Goal: Answer question/provide support

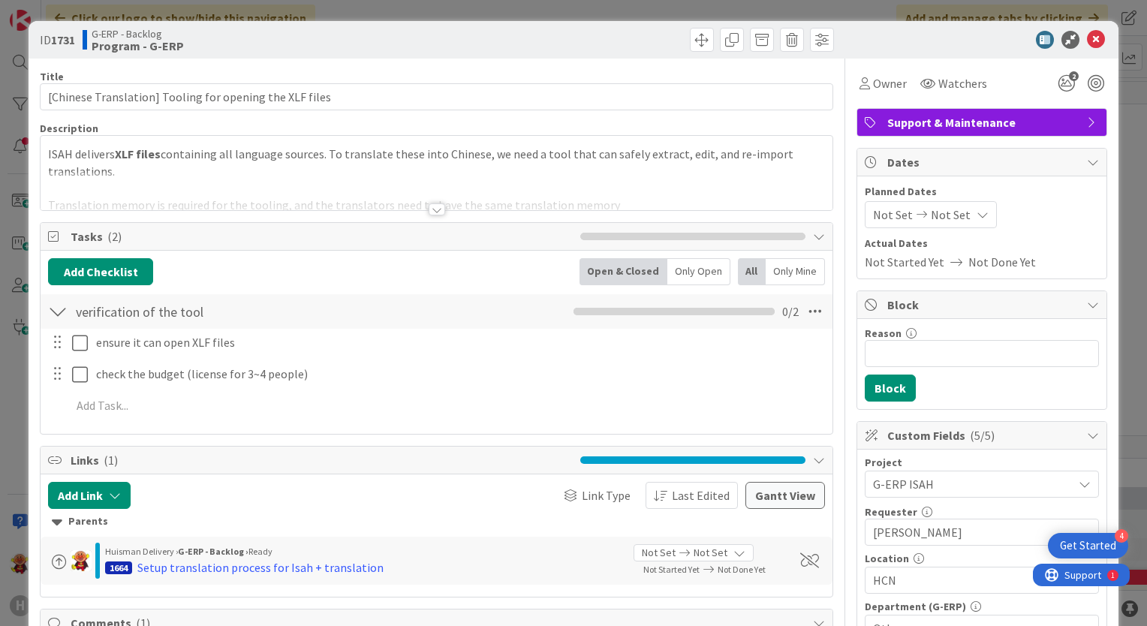
click at [429, 208] on div at bounding box center [437, 209] width 17 height 12
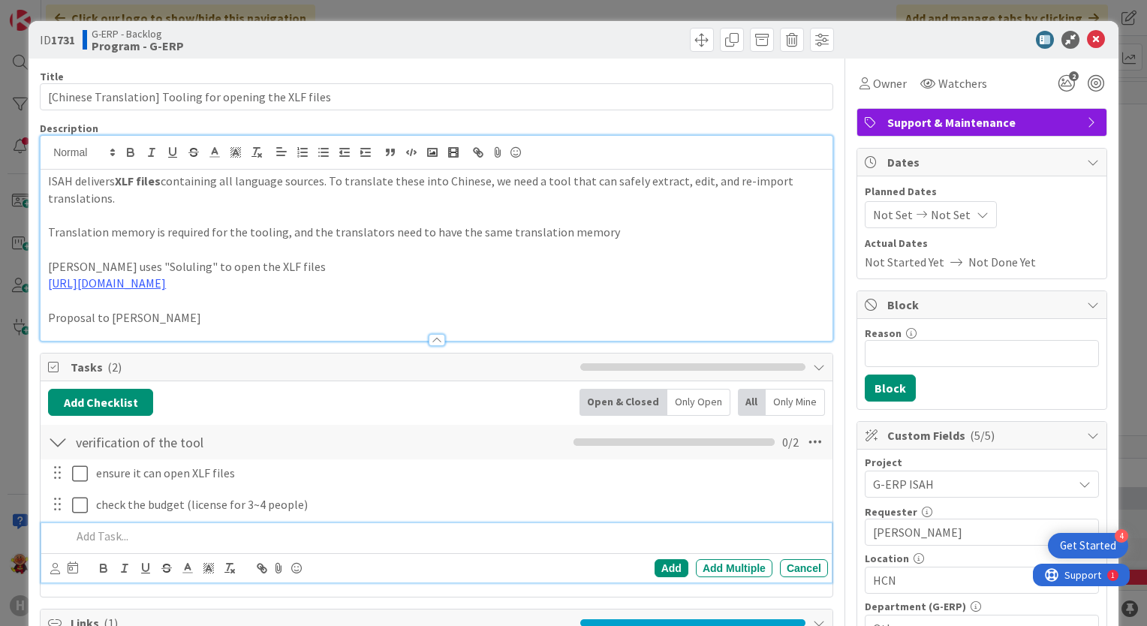
click at [155, 528] on p at bounding box center [446, 536] width 750 height 17
drag, startPoint x: 316, startPoint y: 269, endPoint x: 322, endPoint y: 264, distance: 8.0
click at [316, 269] on p "Isah uses "Soluling" to open the XLF files" at bounding box center [436, 266] width 777 height 17
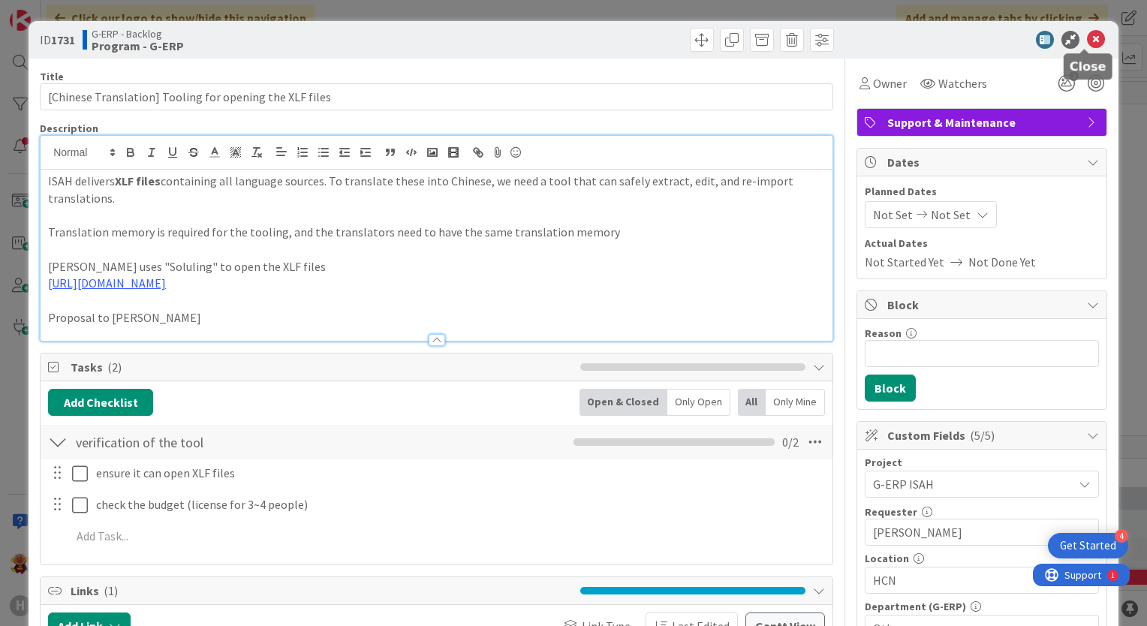
click at [1088, 46] on icon at bounding box center [1096, 40] width 18 height 18
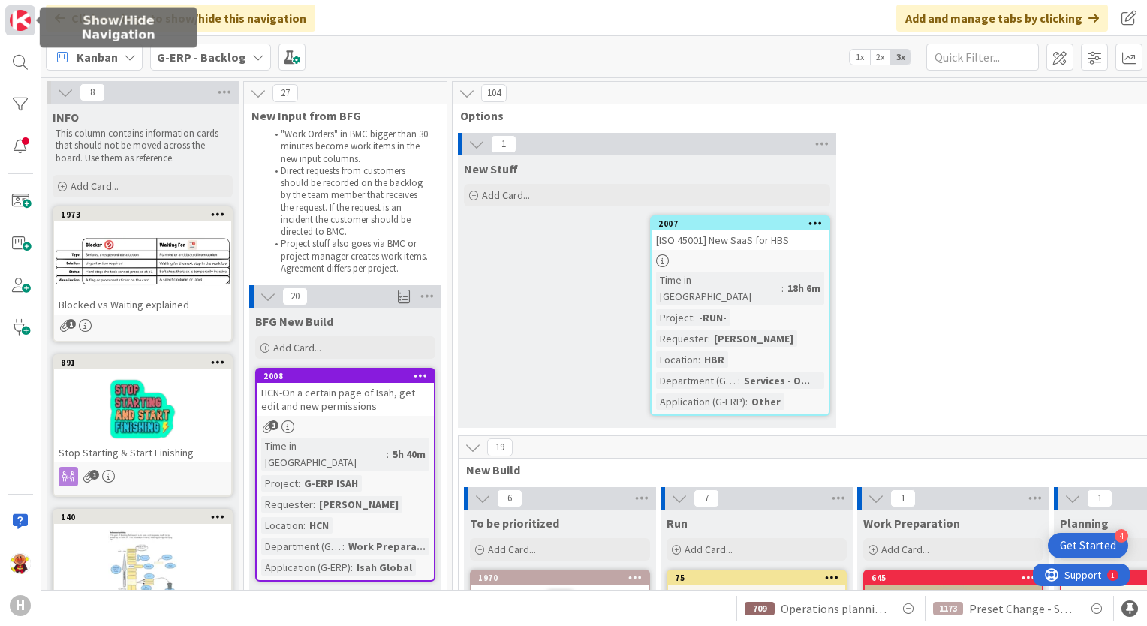
click at [26, 26] on img at bounding box center [20, 20] width 21 height 21
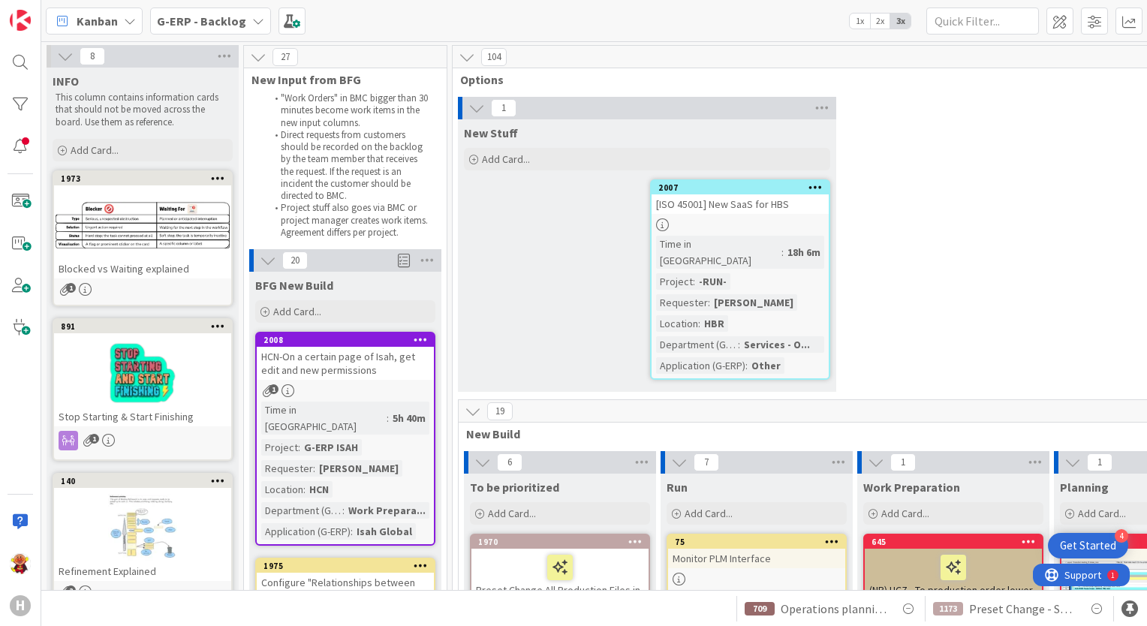
click at [186, 23] on b "G-ERP - Backlog" at bounding box center [201, 21] width 89 height 15
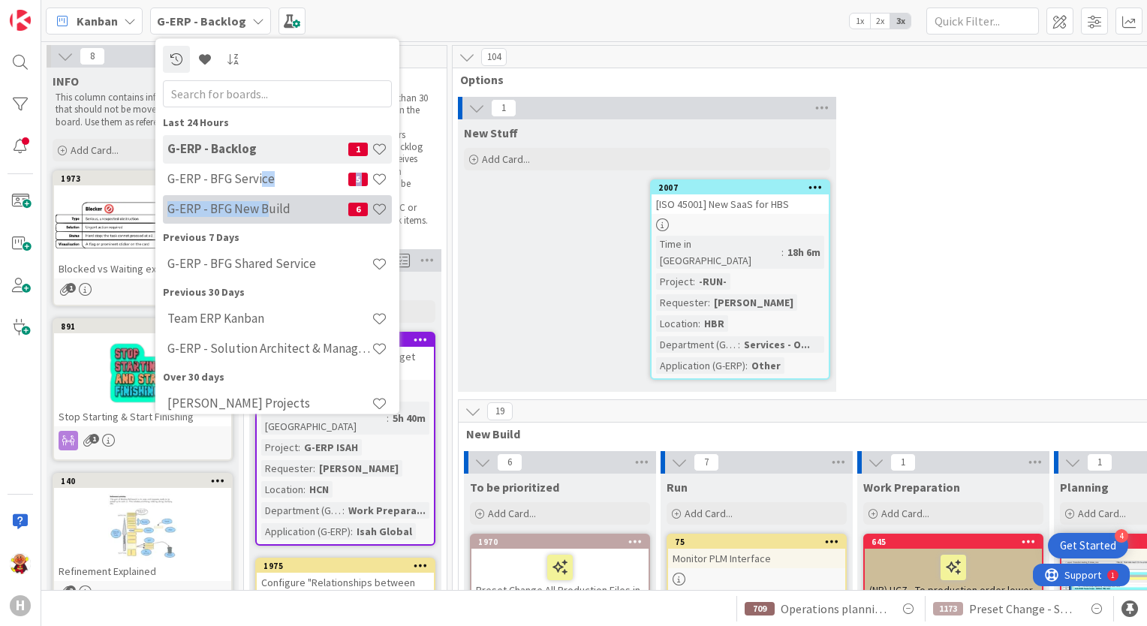
drag, startPoint x: 261, startPoint y: 191, endPoint x: 266, endPoint y: 206, distance: 15.0
click at [266, 206] on div "G-ERP - Backlog 1 G-ERP - BFG Service 5 G-ERP - BFG New Build 6" at bounding box center [277, 180] width 229 height 90
drag, startPoint x: 266, startPoint y: 206, endPoint x: 269, endPoint y: 215, distance: 9.8
click at [269, 215] on h4 "G-ERP - BFG New Build" at bounding box center [257, 209] width 181 height 15
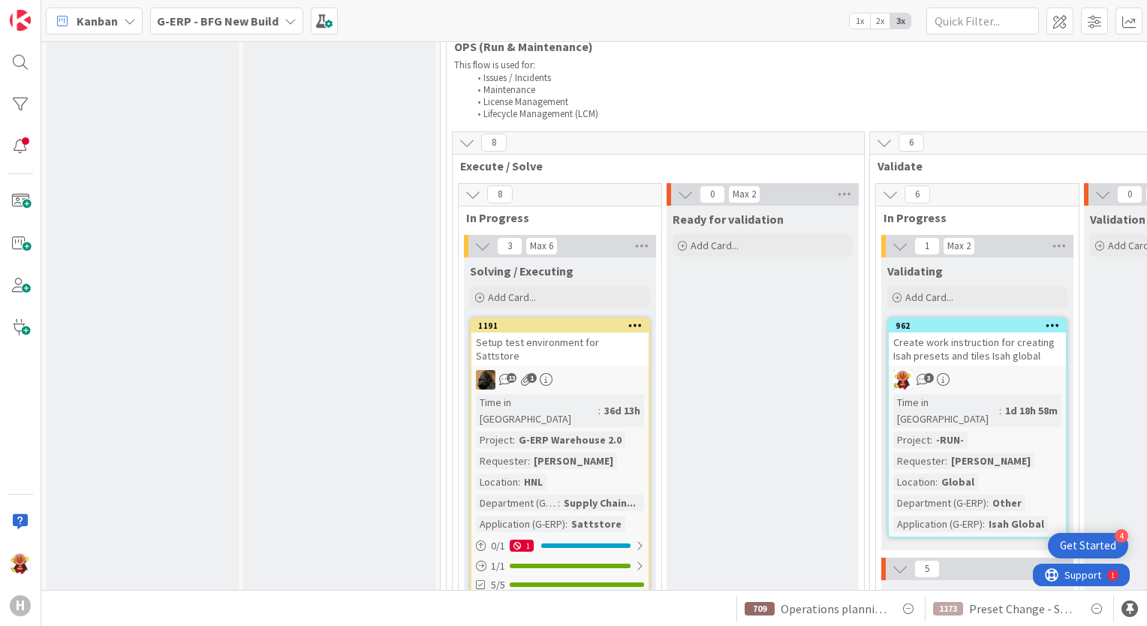
scroll to position [2593, 0]
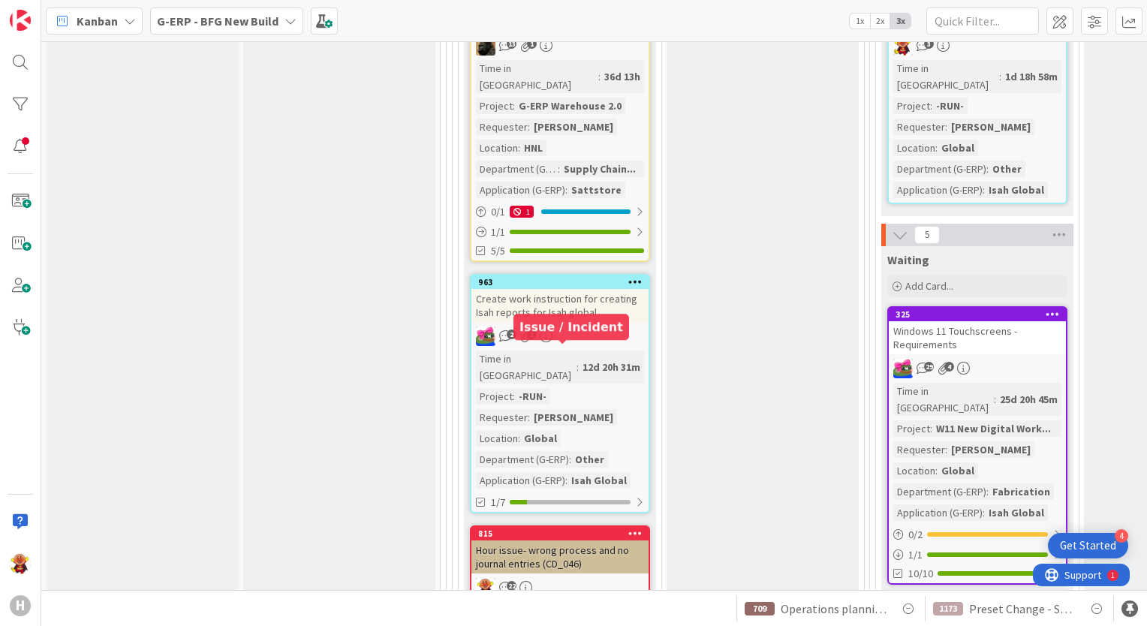
click at [549, 540] on div "Hour issue- wrong process and no journal entries (CD_046)" at bounding box center [559, 556] width 177 height 33
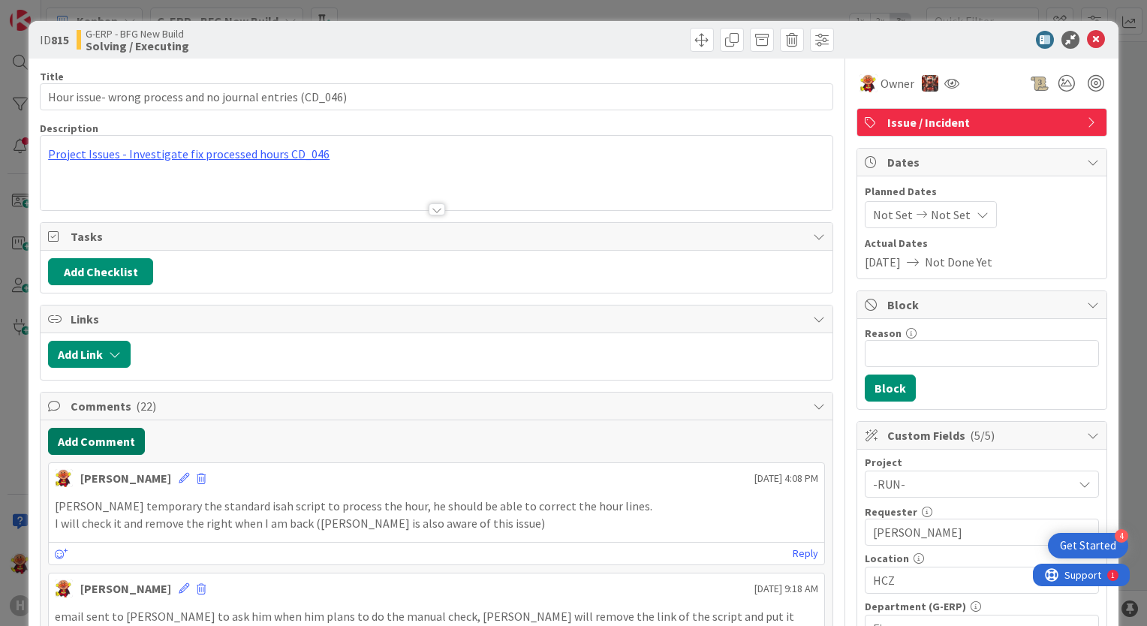
click at [81, 443] on button "Add Comment" at bounding box center [96, 441] width 97 height 27
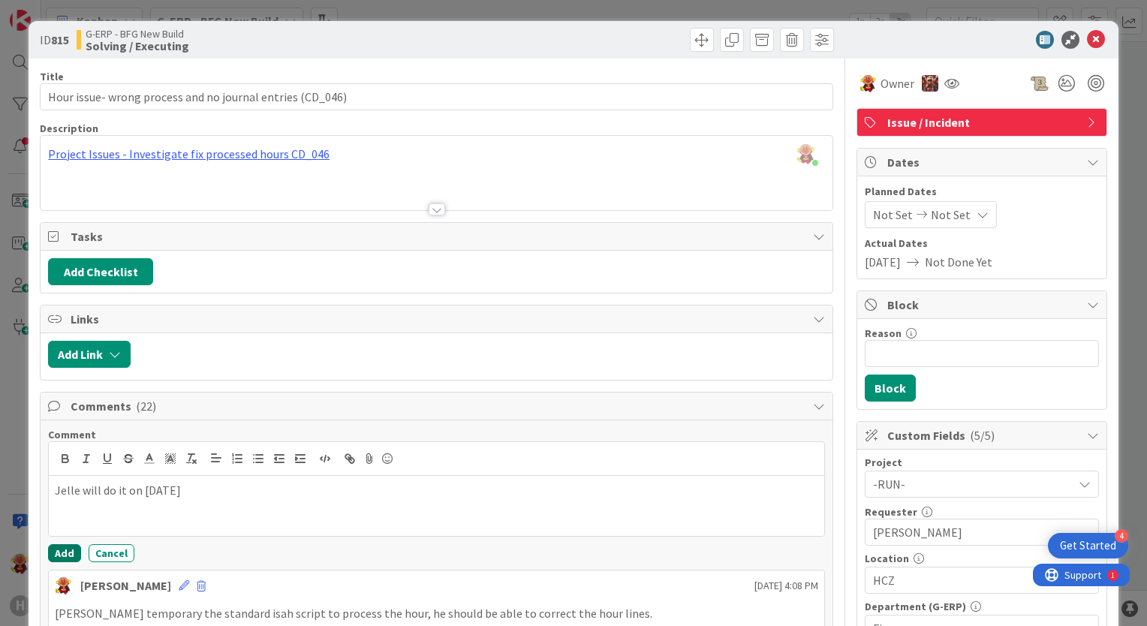
click at [69, 544] on button "Add" at bounding box center [64, 553] width 33 height 18
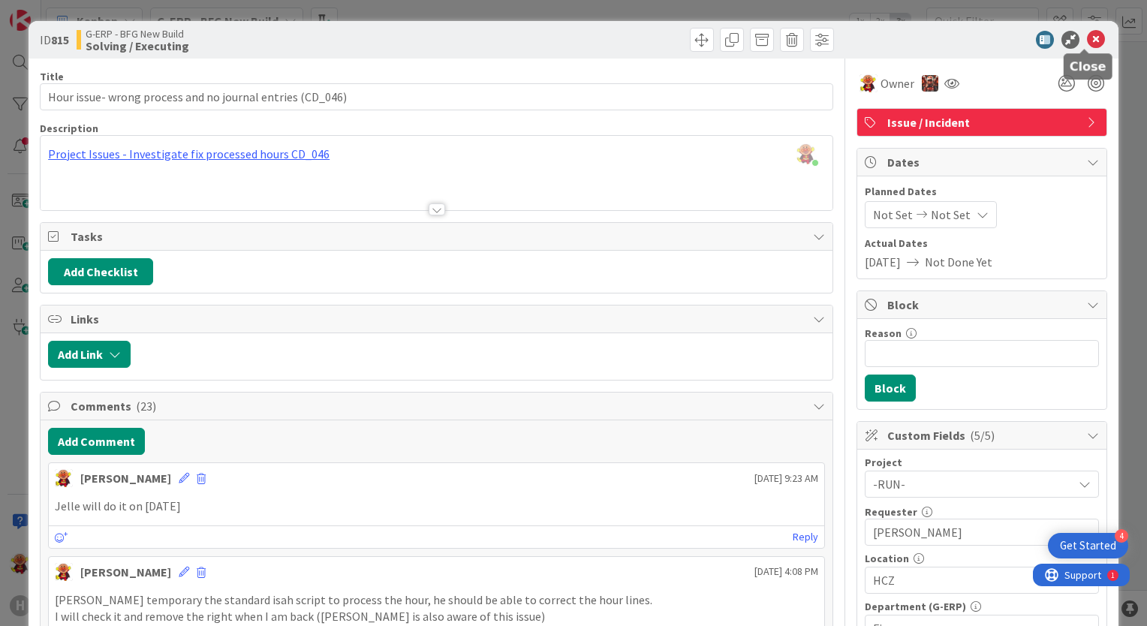
click at [1087, 44] on icon at bounding box center [1096, 40] width 18 height 18
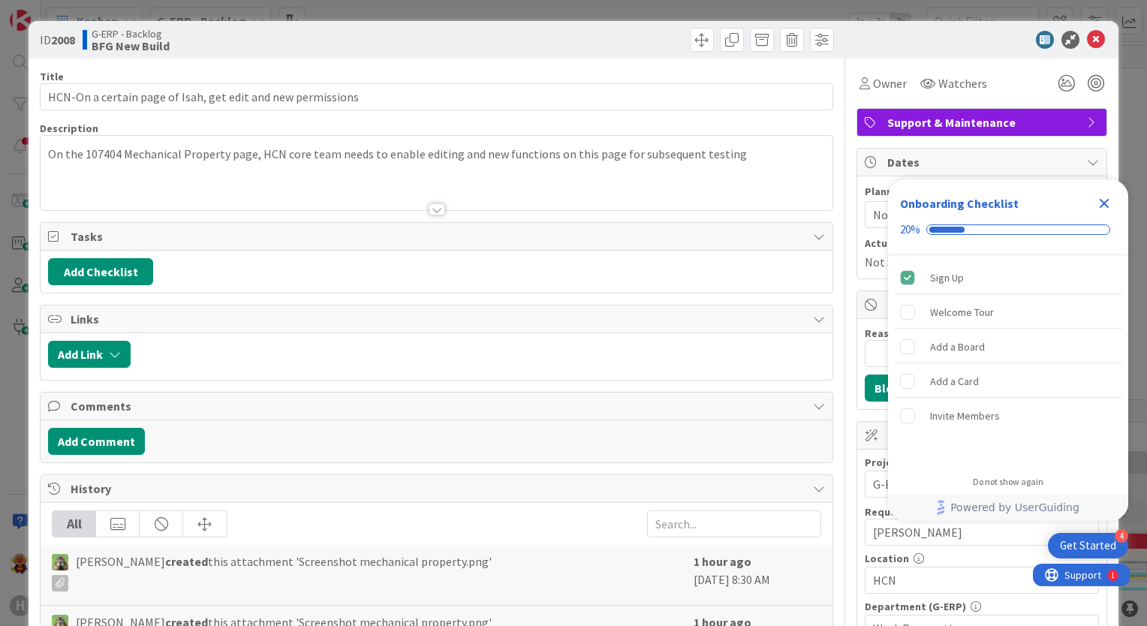
click at [1099, 206] on icon "Close Checklist" at bounding box center [1104, 204] width 10 height 10
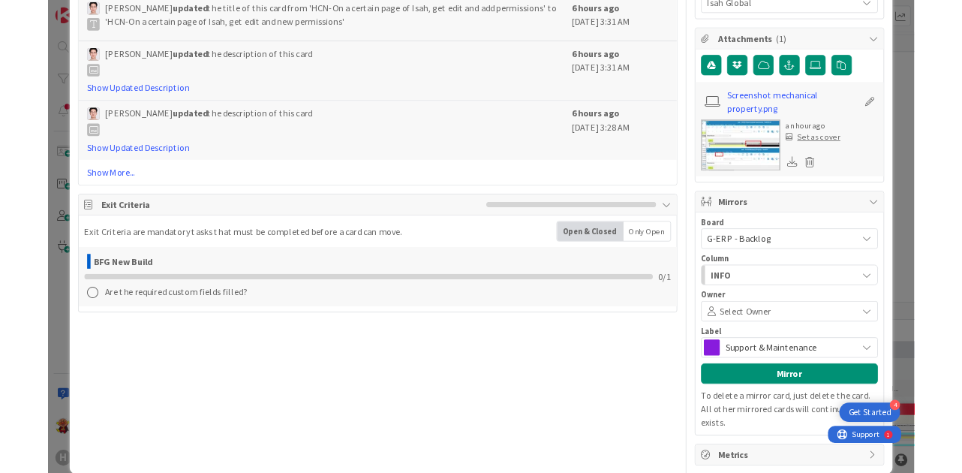
scroll to position [672, 0]
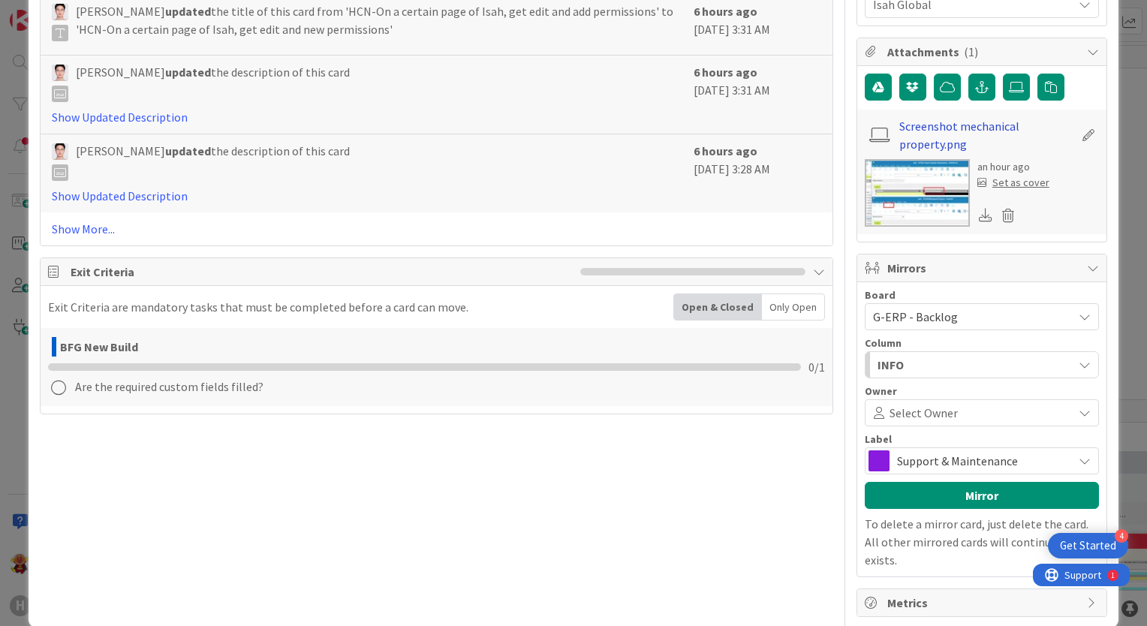
click at [954, 125] on link "Screenshot mechanical property.png" at bounding box center [986, 135] width 174 height 36
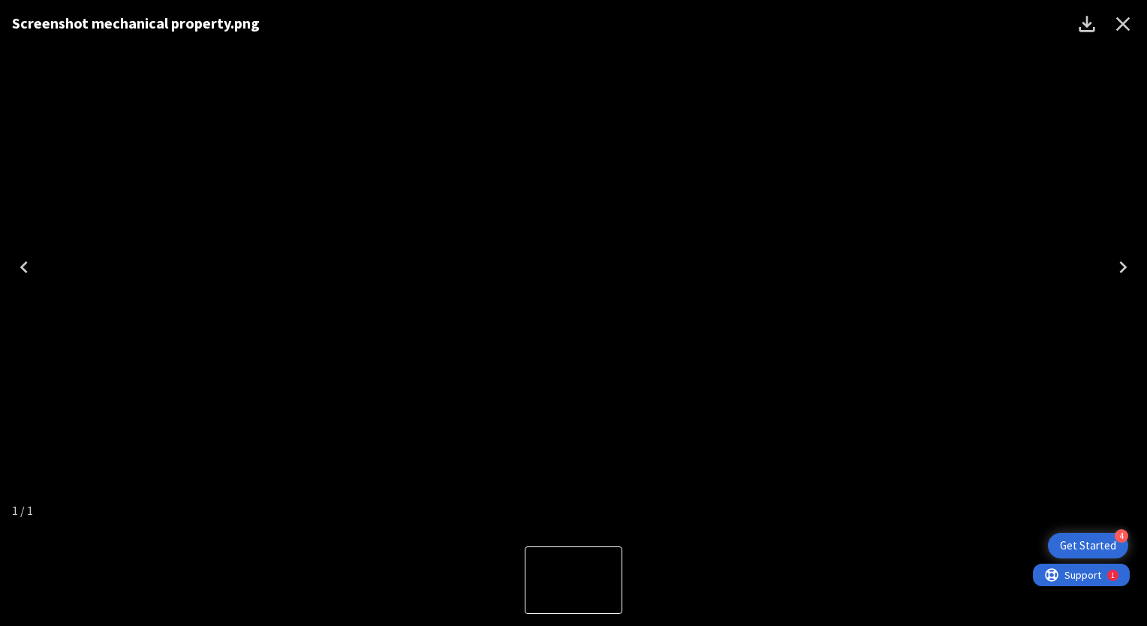
click at [1076, 312] on div "Screenshot mechanical property.png" at bounding box center [573, 267] width 1147 height 534
click at [957, 356] on div "Screenshot mechanical property.png" at bounding box center [573, 267] width 1147 height 534
click at [33, 278] on icon "Previous" at bounding box center [24, 267] width 24 height 24
click at [1040, 299] on div "Screenshot mechanical property.png" at bounding box center [573, 267] width 1147 height 534
drag, startPoint x: 815, startPoint y: 50, endPoint x: 693, endPoint y: 108, distance: 134.9
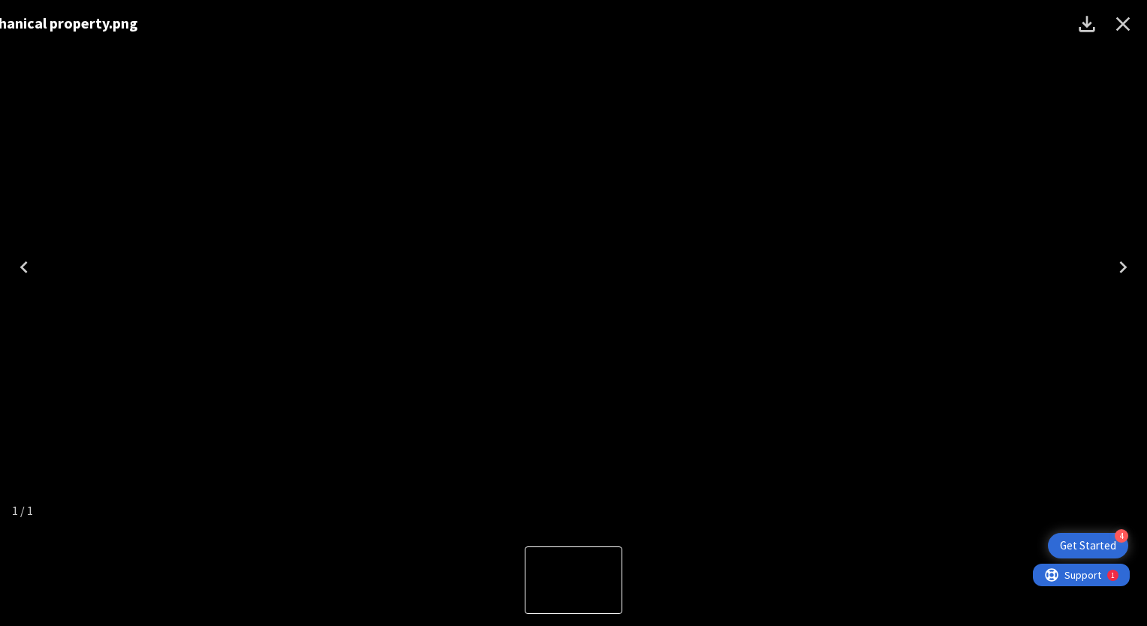
click at [452, 267] on img "1 of 1" at bounding box center [452, 267] width 0 height 0
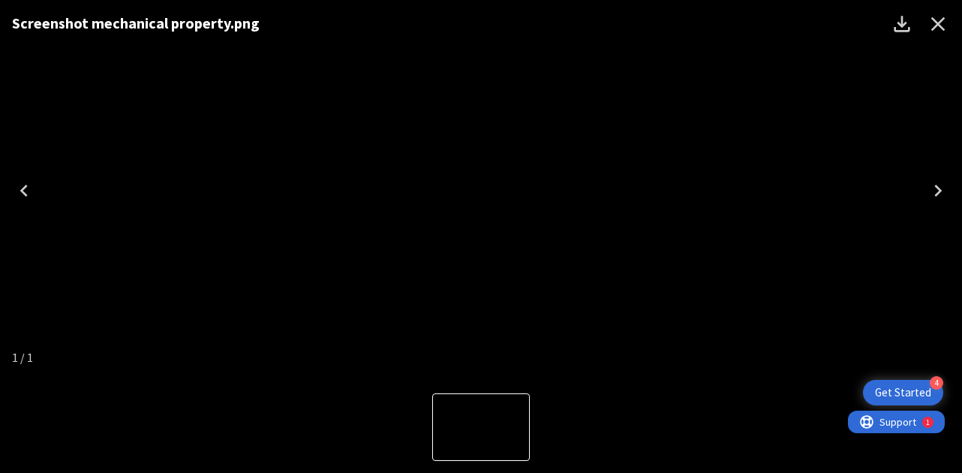
click at [791, 347] on div "Screenshot mechanical property.png" at bounding box center [481, 190] width 962 height 381
click at [929, 37] on button "Close" at bounding box center [938, 24] width 36 height 36
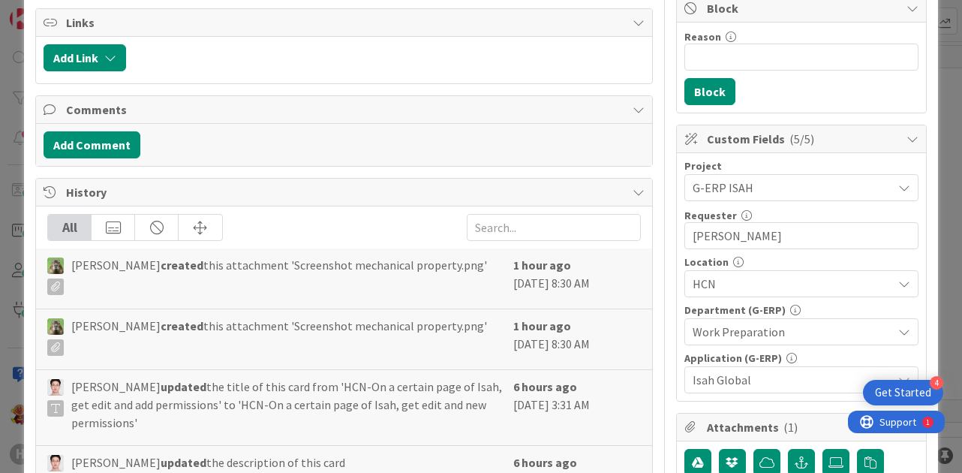
scroll to position [0, 0]
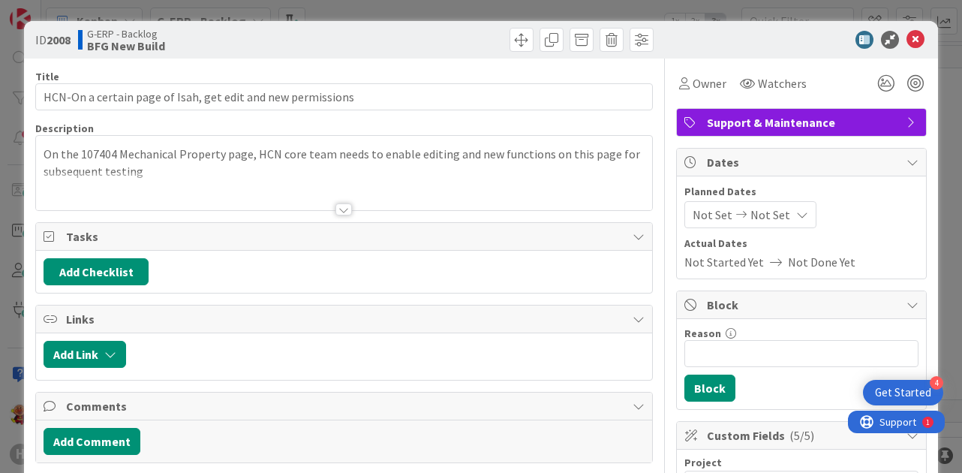
click at [340, 206] on div at bounding box center [343, 209] width 17 height 12
